Goal: Information Seeking & Learning: Understand process/instructions

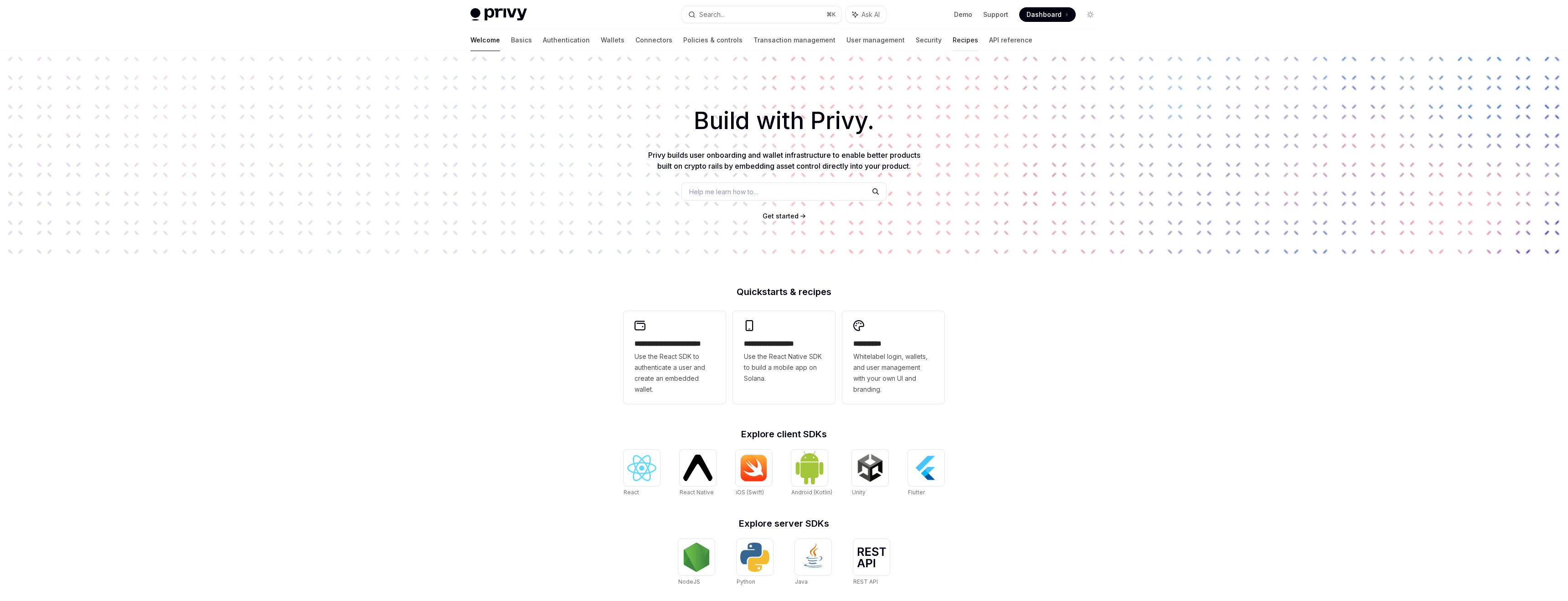
click at [953, 48] on link "Recipes" at bounding box center [966, 40] width 26 height 22
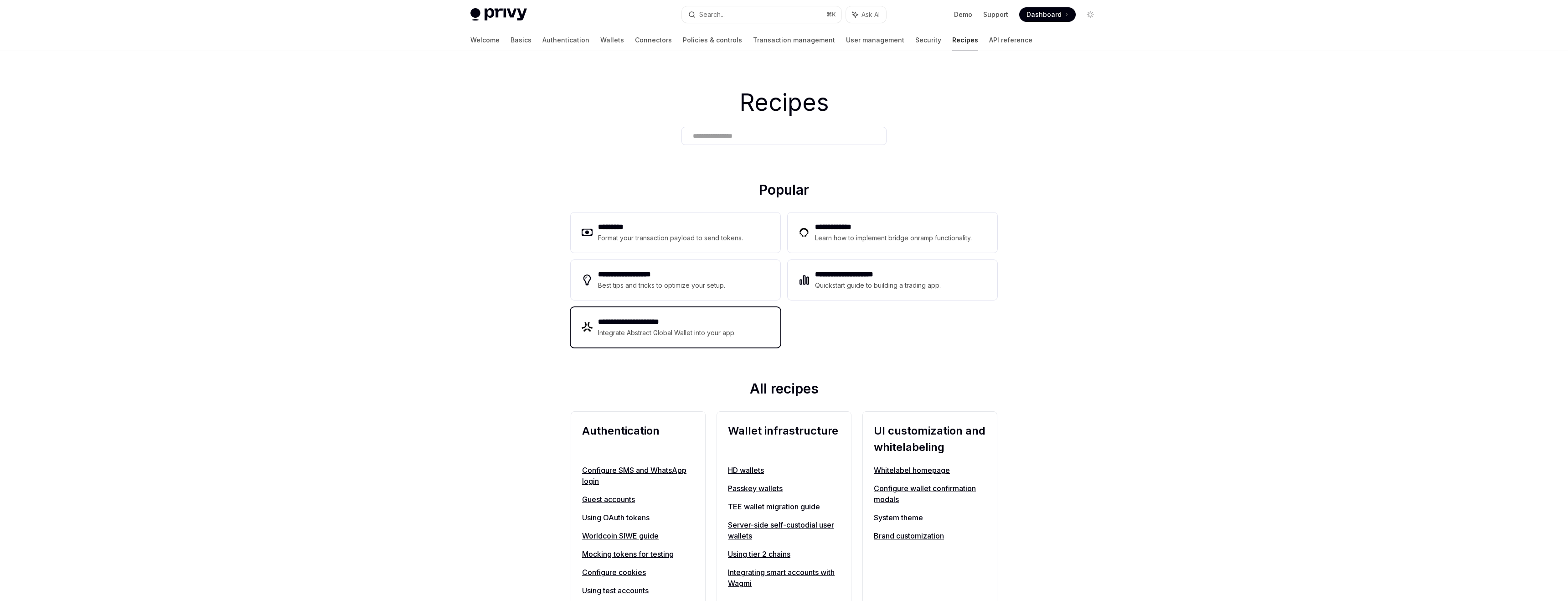
click at [657, 331] on div "Integrate Abstract Global Wallet into your app." at bounding box center [667, 332] width 139 height 11
type textarea "*"
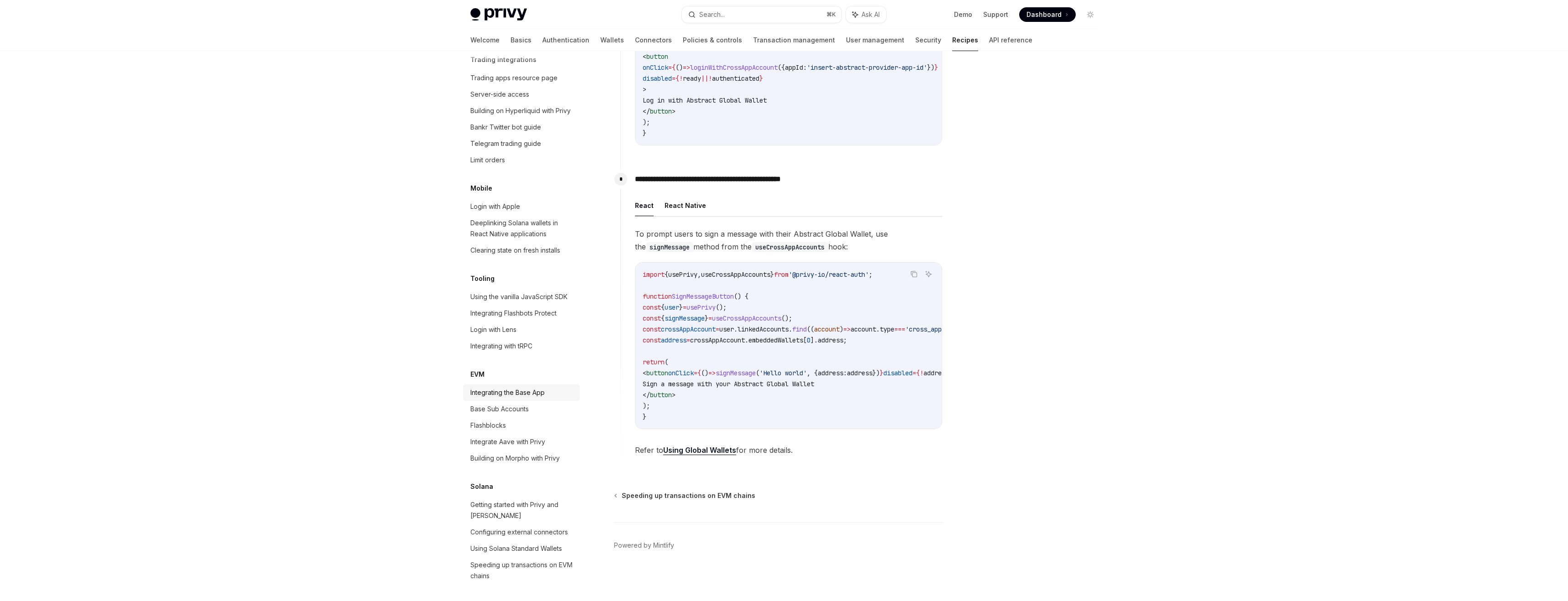
scroll to position [987, 0]
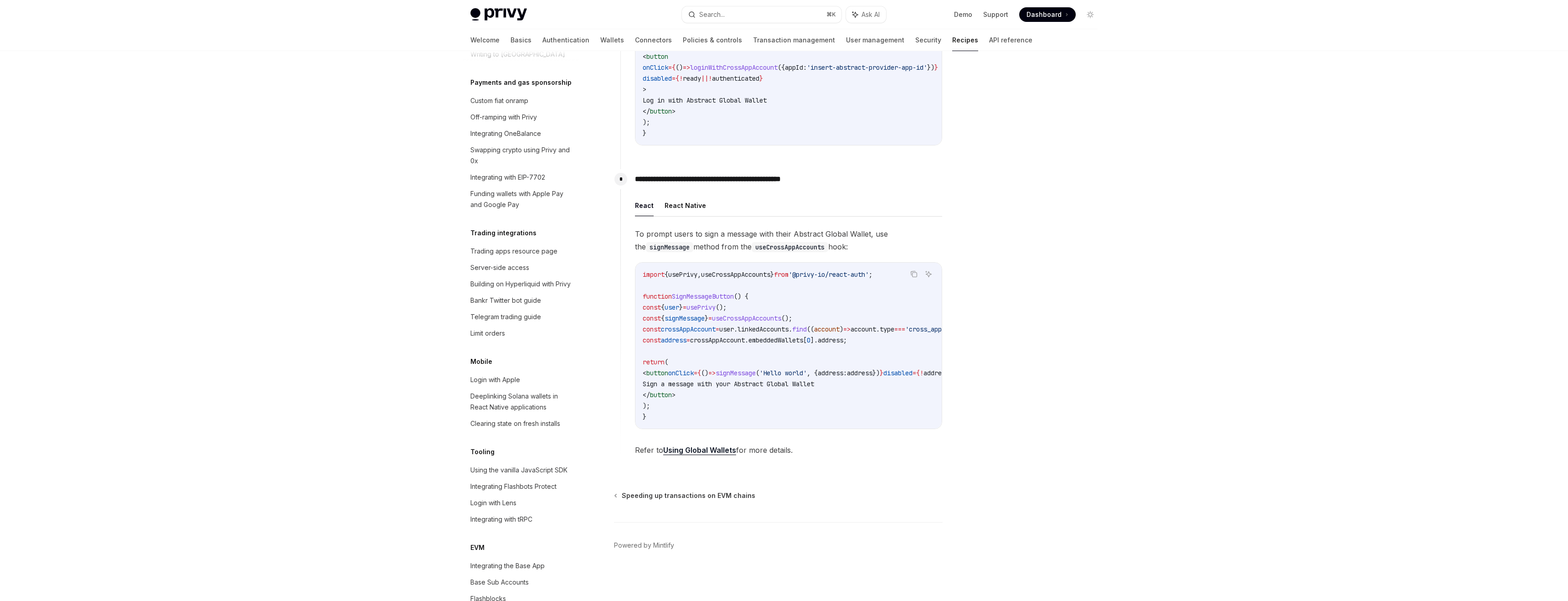
scroll to position [987, 0]
click at [487, 580] on link "Abstract global wallet" at bounding box center [521, 585] width 117 height 16
type textarea "*"
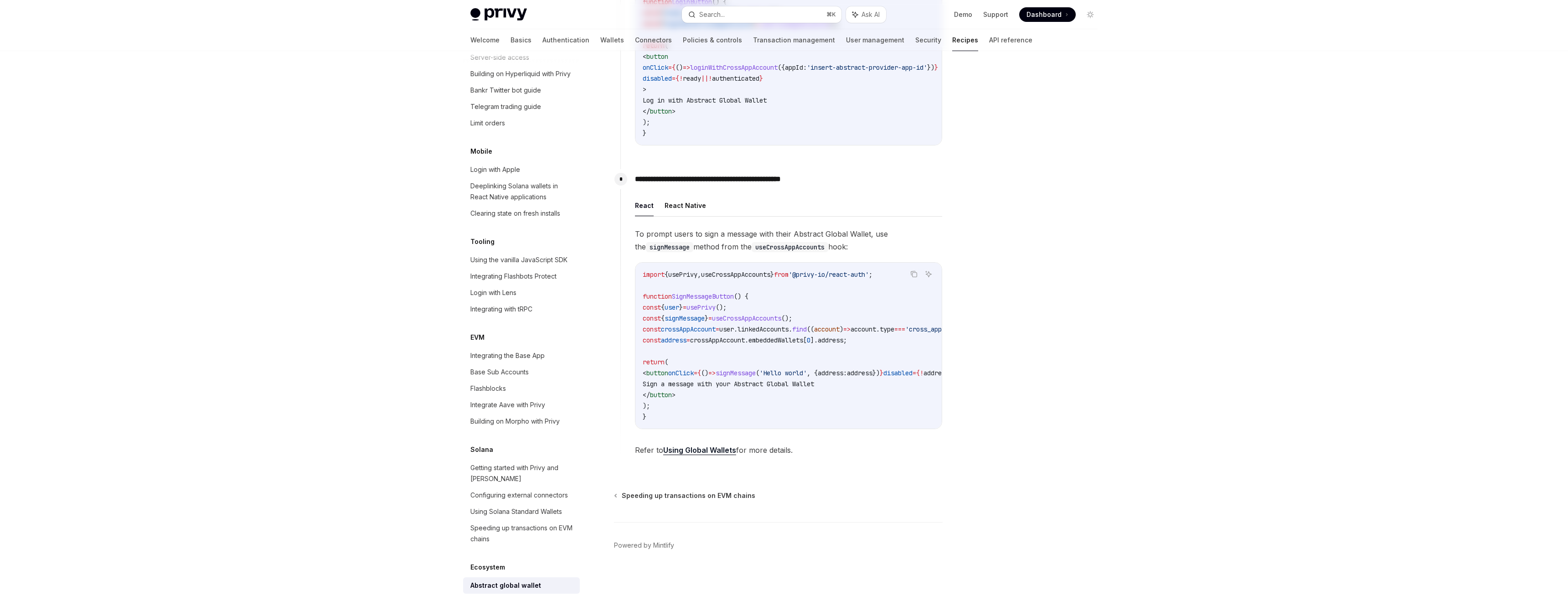
scroll to position [0, 0]
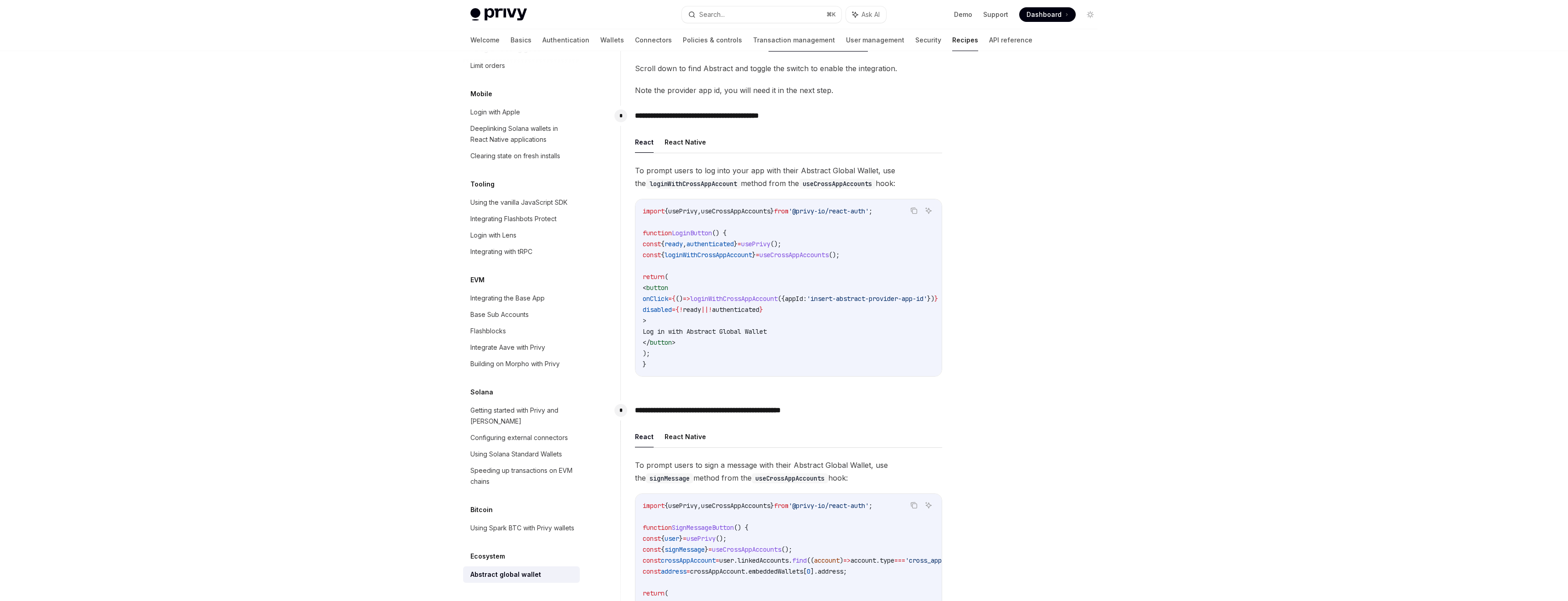
scroll to position [395, 0]
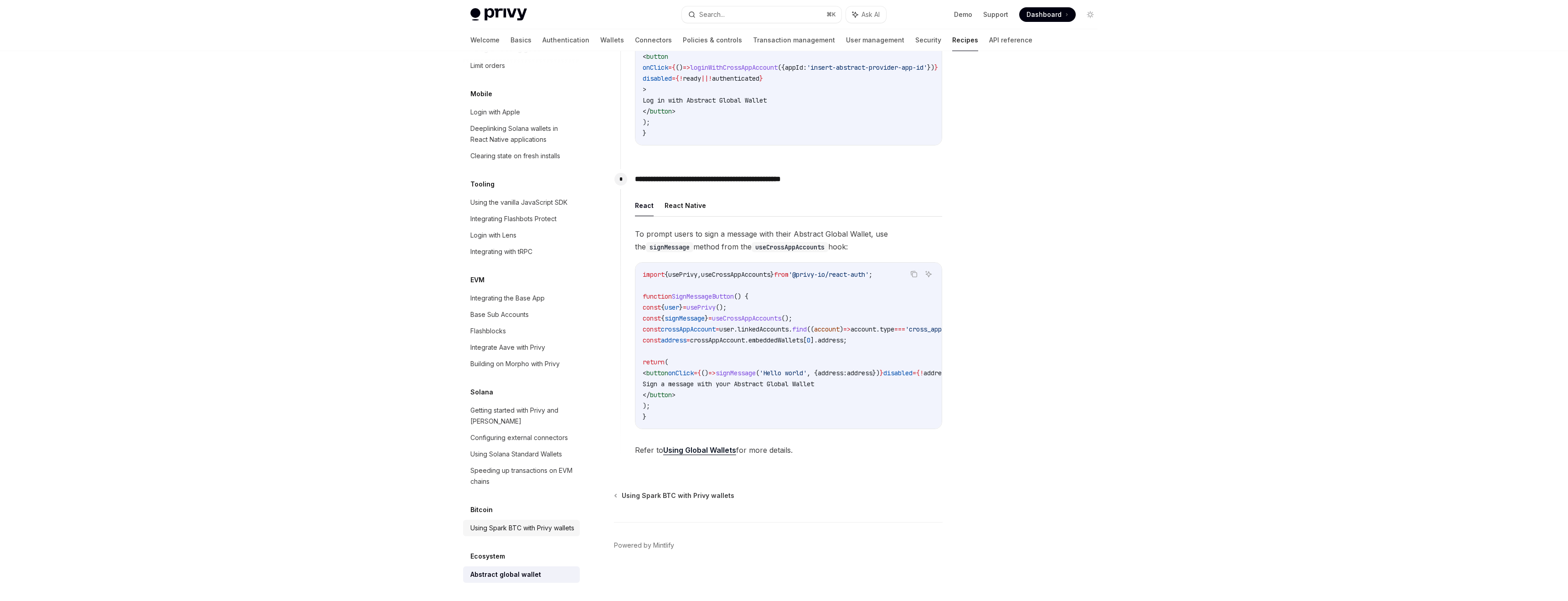
click at [502, 522] on div "Using Spark BTC with Privy wallets" at bounding box center [522, 526] width 104 height 11
type textarea "*"
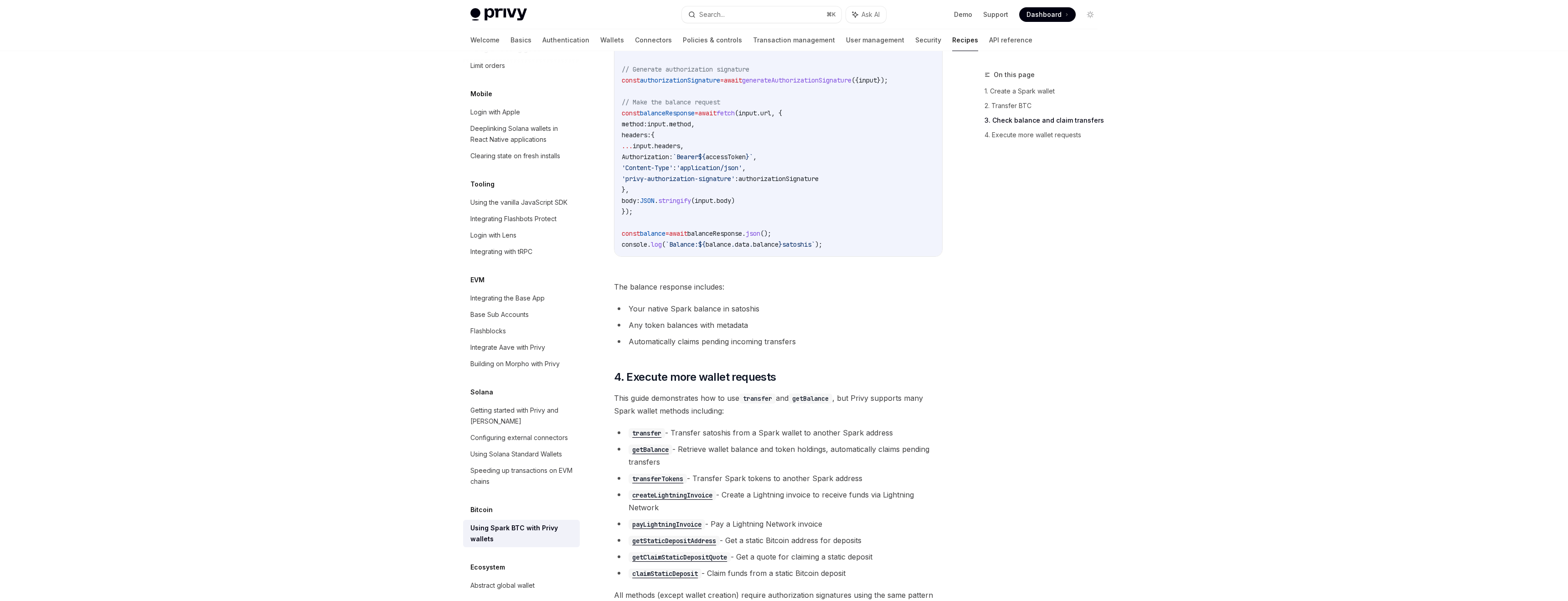
scroll to position [1635, 0]
